Goal: Navigation & Orientation: Find specific page/section

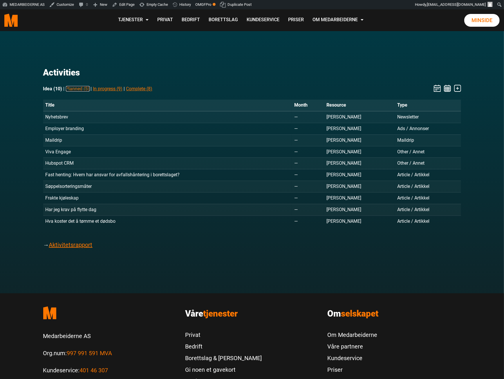
click at [71, 90] on link "Planned (5)" at bounding box center [78, 89] width 24 height 6
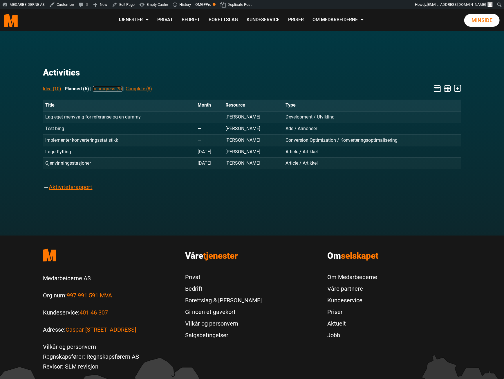
click at [110, 89] on link "In progress (9)" at bounding box center [108, 89] width 30 height 6
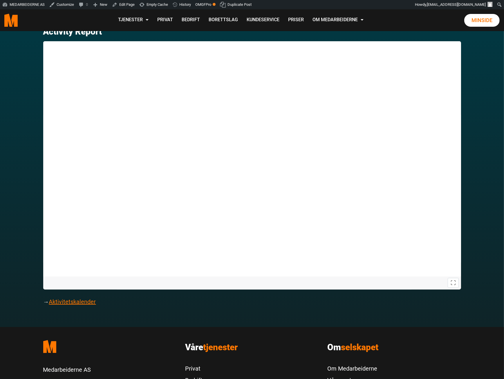
scroll to position [26, 0]
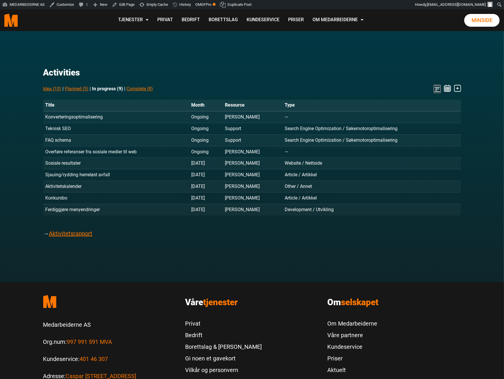
click at [438, 86] on icon "Stages" at bounding box center [437, 88] width 7 height 7
click at [447, 90] on icon "Stages" at bounding box center [447, 88] width 7 height 7
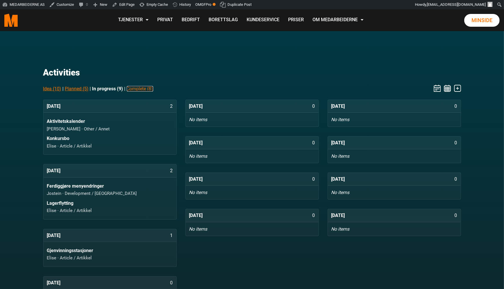
click at [145, 88] on link "Complete (8)" at bounding box center [140, 89] width 26 height 6
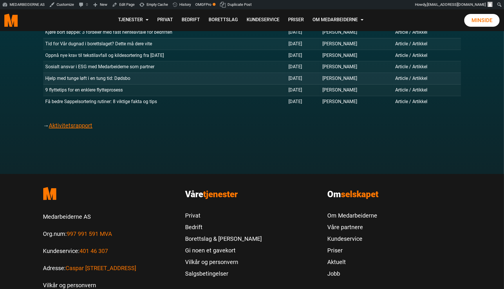
scroll to position [105, 0]
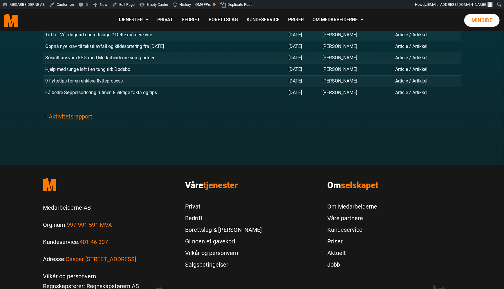
click at [457, 170] on footer ".cls-1{filter:url(#drop-shadow-2)}.cls-1,.cls-2{fill:#ff7700;stroke-width:0px}.…" at bounding box center [252, 262] width 504 height 194
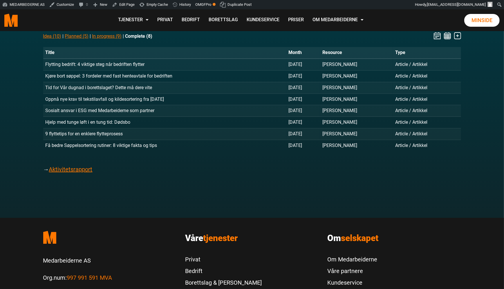
scroll to position [0, 0]
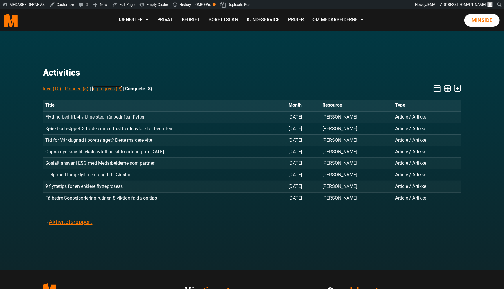
click at [98, 87] on link "In progress (9)" at bounding box center [107, 89] width 30 height 6
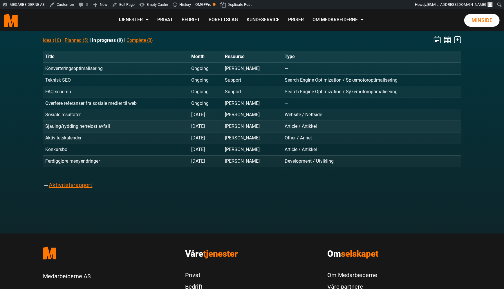
scroll to position [26, 0]
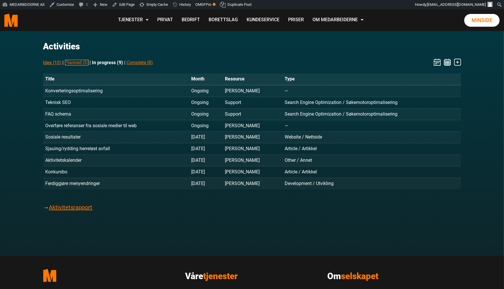
click at [75, 62] on link "Planned (5)" at bounding box center [77, 63] width 24 height 6
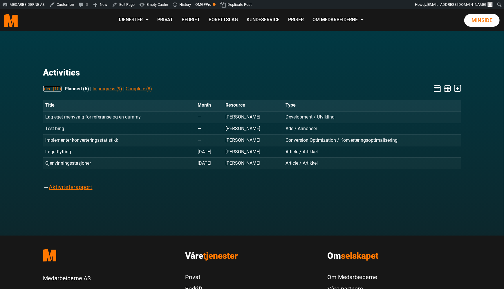
click at [56, 88] on link "Idea (10)" at bounding box center [52, 89] width 18 height 6
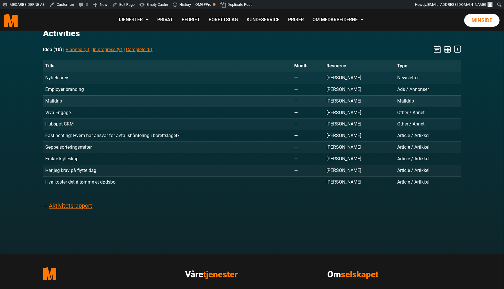
scroll to position [79, 0]
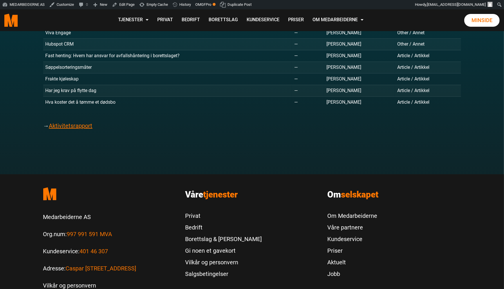
scroll to position [0, 0]
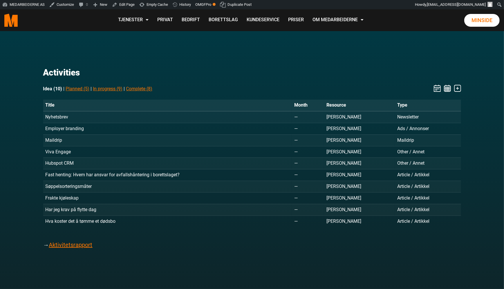
click at [452, 260] on div "Activities Idea (10) | Planned (5) | In progress (9) | Complete (8) Title Month…" at bounding box center [252, 155] width 427 height 249
